Goal: Information Seeking & Learning: Learn about a topic

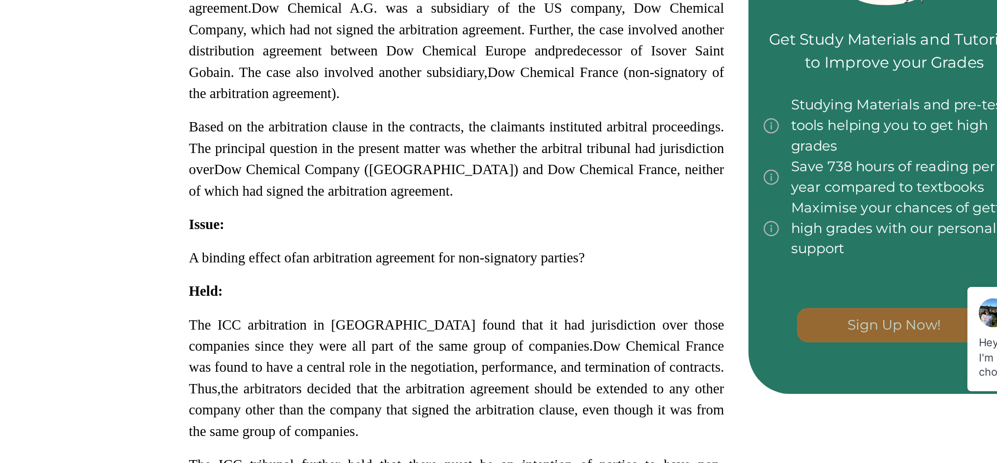
scroll to position [509, 0]
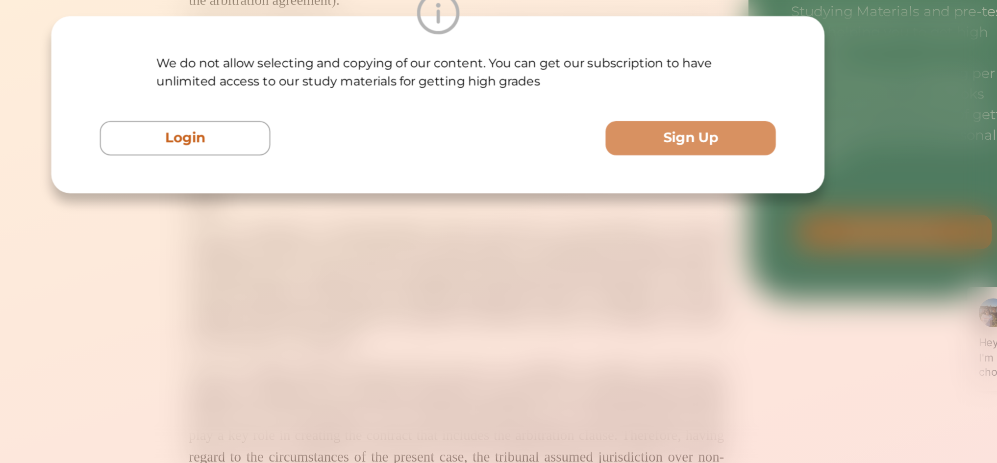
drag, startPoint x: 398, startPoint y: 336, endPoint x: 586, endPoint y: 334, distance: 188.7
click at [586, 334] on div "We do not allow selecting and copying of our content. You can get our subscript…" at bounding box center [498, 231] width 997 height 463
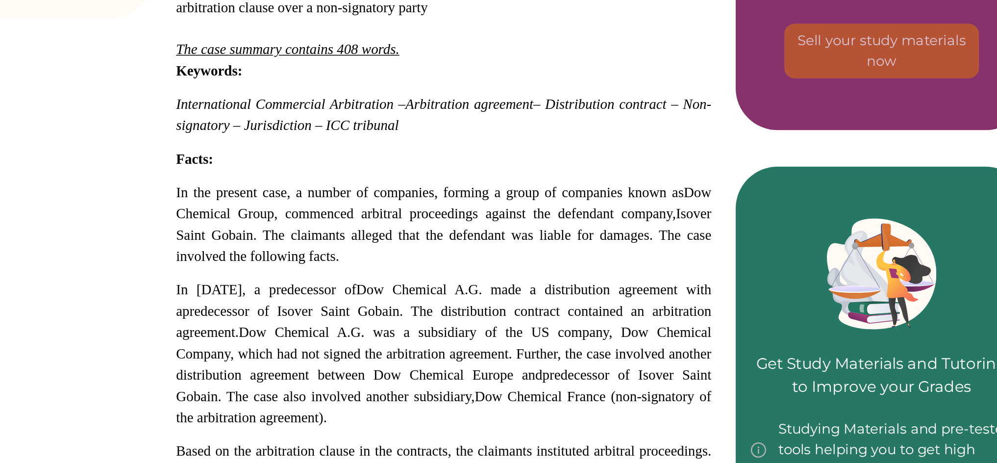
scroll to position [404, 0]
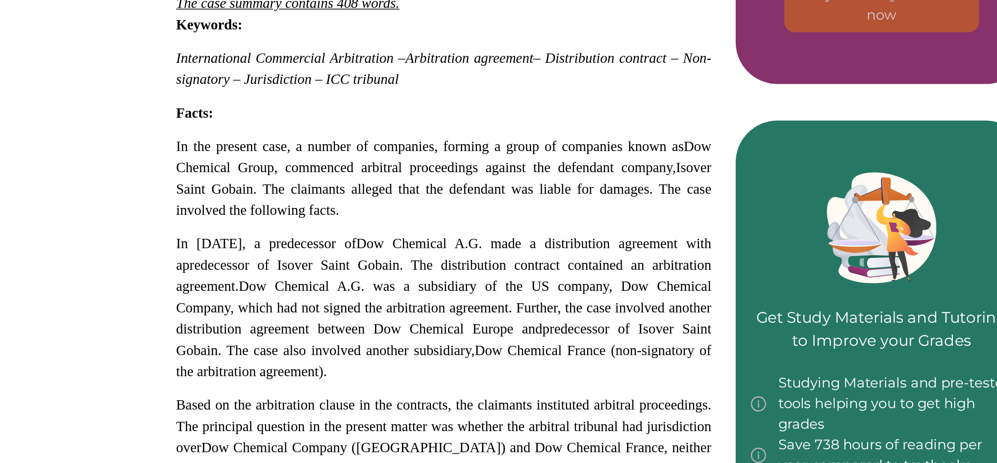
click at [339, 123] on div "Dow Chemical case concerns, inter alia, a tribunal's jurisdiction and binding e…" at bounding box center [511, 264] width 376 height 916
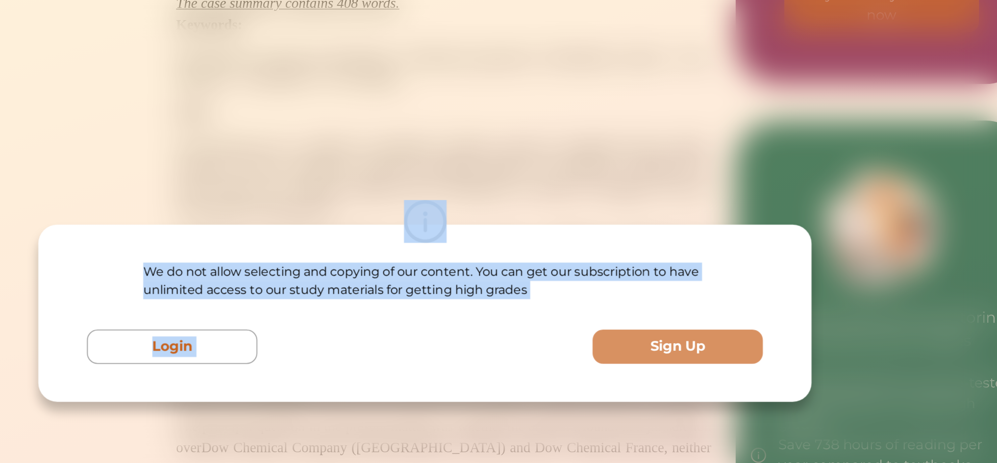
click at [604, 245] on div "We do not allow selecting and copying of our content. You can get our subscript…" at bounding box center [498, 231] width 997 height 463
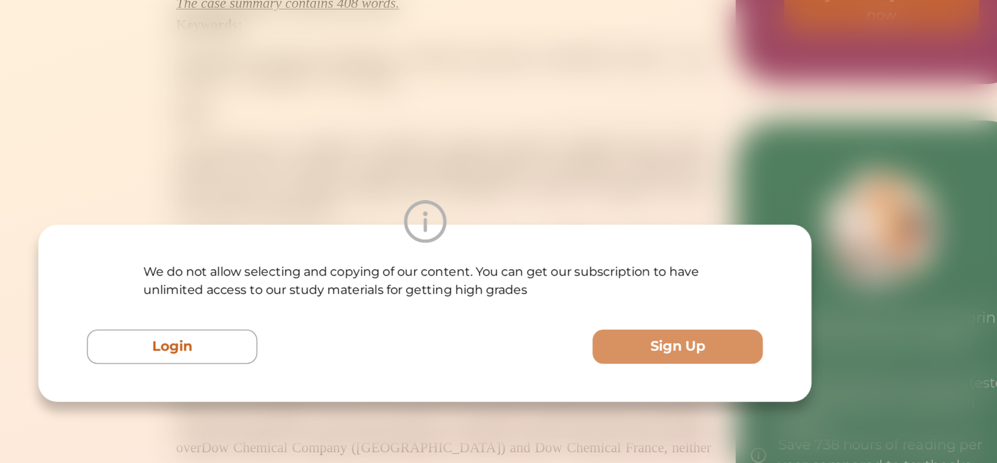
drag, startPoint x: 604, startPoint y: 245, endPoint x: 615, endPoint y: 128, distance: 117.2
click at [615, 128] on div "We do not allow selecting and copying of our content. You can get our subscript…" at bounding box center [498, 231] width 997 height 463
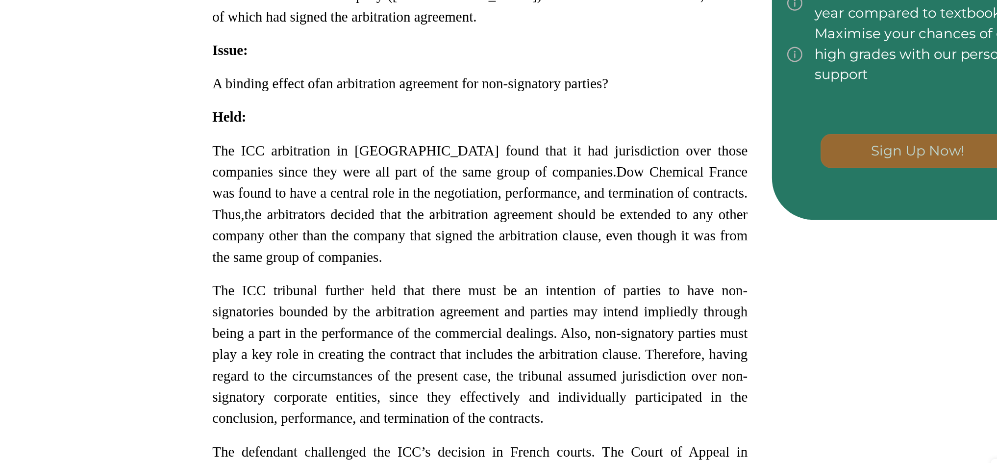
scroll to position [672, 0]
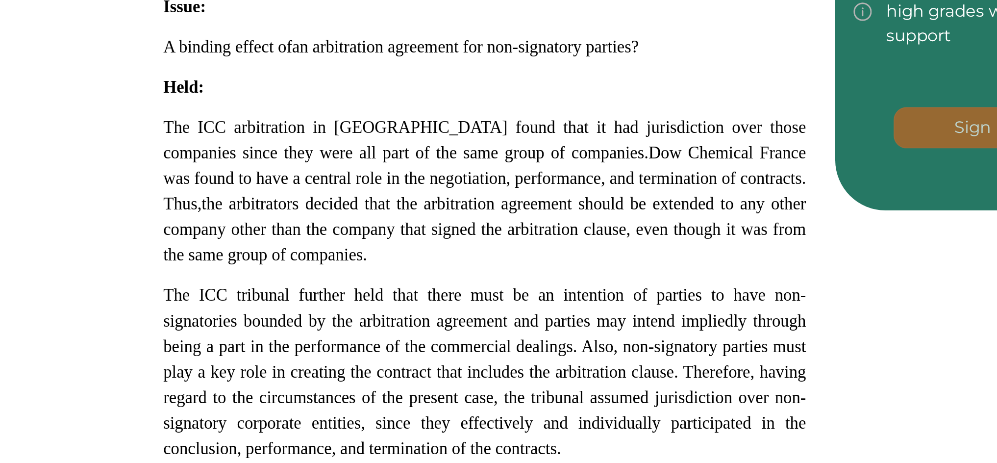
drag, startPoint x: 340, startPoint y: 149, endPoint x: 362, endPoint y: 163, distance: 26.0
click at [362, 163] on span "The ICC arbitration in [GEOGRAPHIC_DATA] found that it had jurisdiction over th…" at bounding box center [510, 157] width 345 height 24
click at [566, 136] on div "We do not allow selecting and copying of our content. You can get our subscript…" at bounding box center [498, 231] width 997 height 463
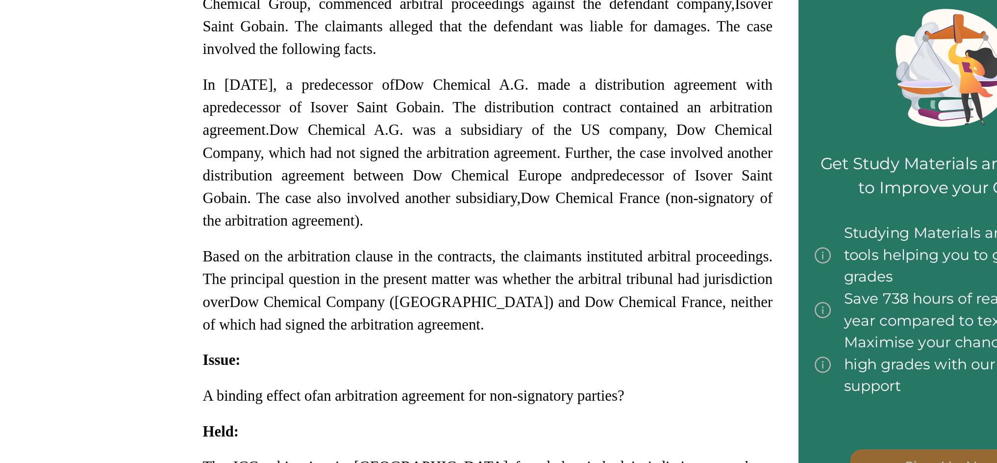
scroll to position [539, 0]
